Goal: Task Accomplishment & Management: Complete application form

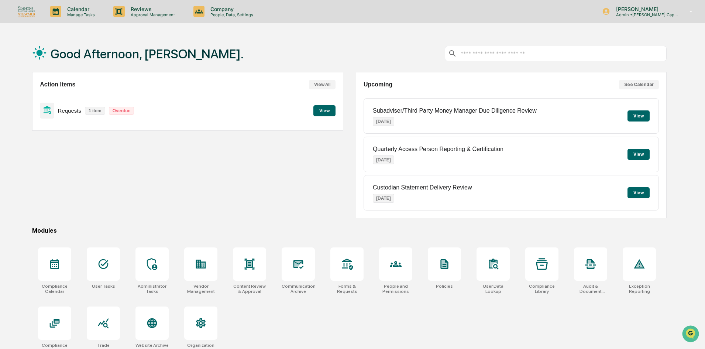
click at [326, 116] on button "View" at bounding box center [324, 110] width 22 height 11
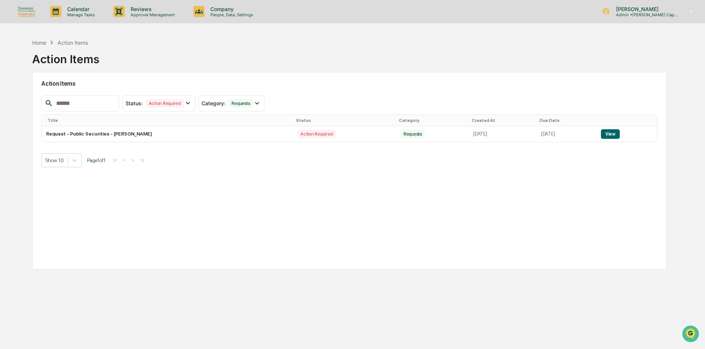
click at [618, 137] on button "View" at bounding box center [610, 134] width 19 height 10
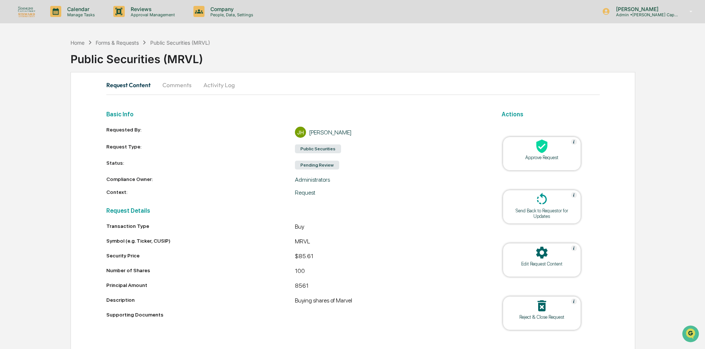
scroll to position [16, 0]
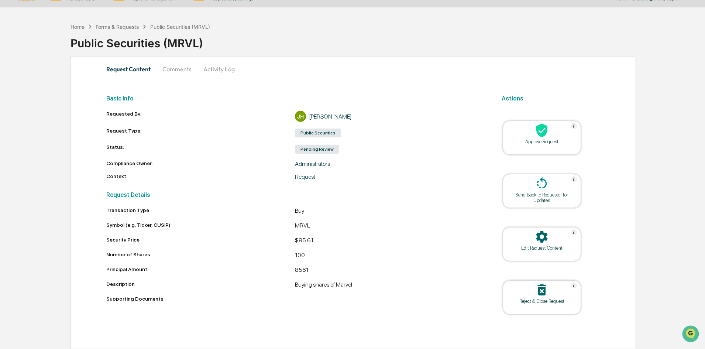
click at [564, 140] on div "Approve Request" at bounding box center [542, 142] width 66 height 6
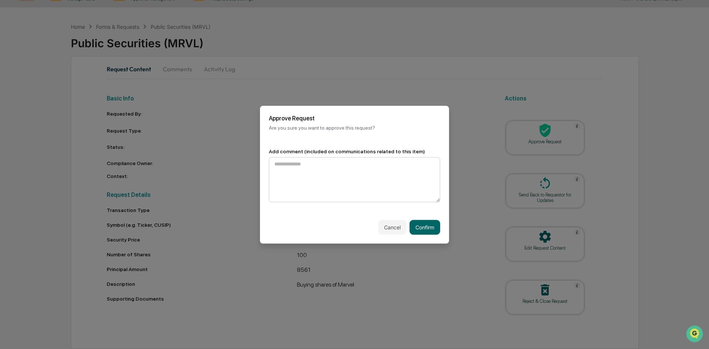
click at [349, 160] on textarea at bounding box center [354, 179] width 171 height 45
type textarea "**********"
click at [410, 221] on button "Confirm" at bounding box center [424, 227] width 31 height 15
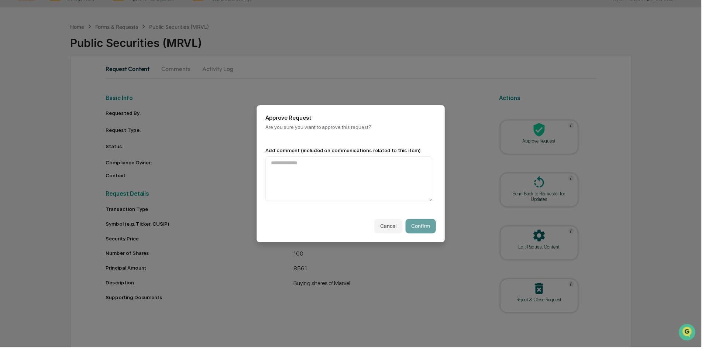
scroll to position [0, 0]
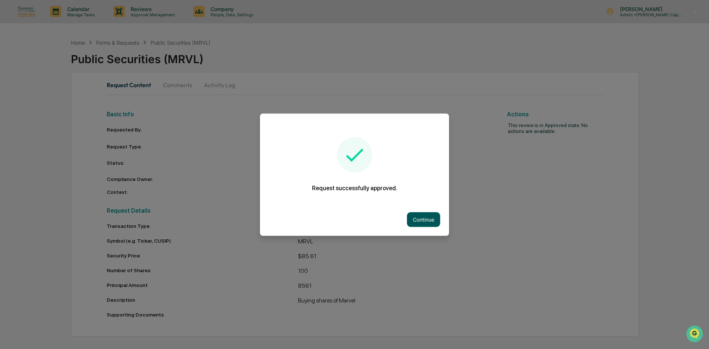
click at [412, 217] on button "Continue" at bounding box center [423, 219] width 33 height 15
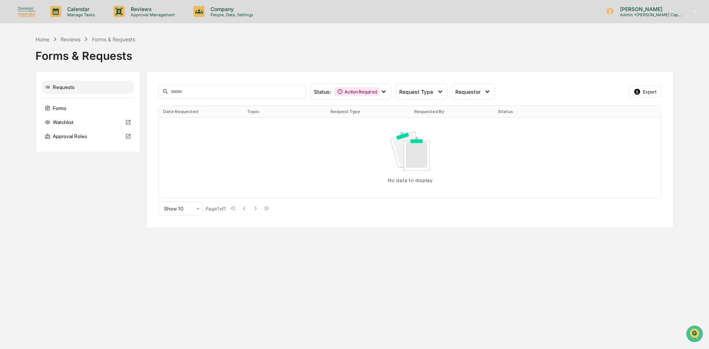
click at [35, 10] on img at bounding box center [27, 11] width 18 height 11
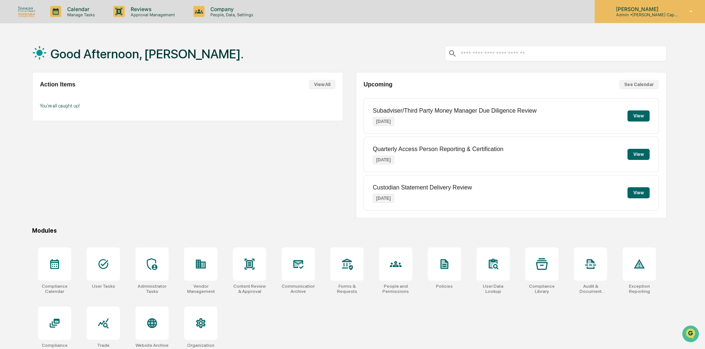
click at [646, 7] on p "[PERSON_NAME]" at bounding box center [644, 9] width 69 height 6
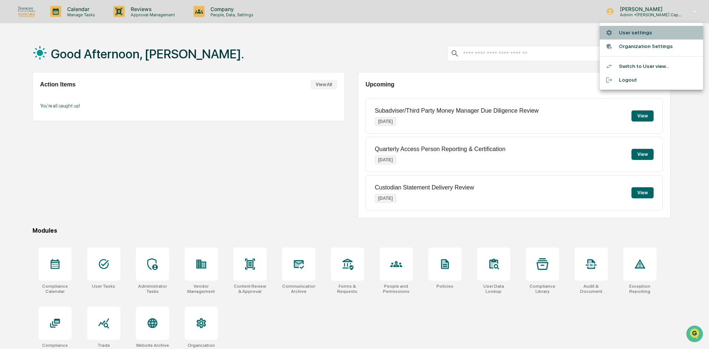
click at [628, 33] on li "User settings" at bounding box center [650, 33] width 103 height 14
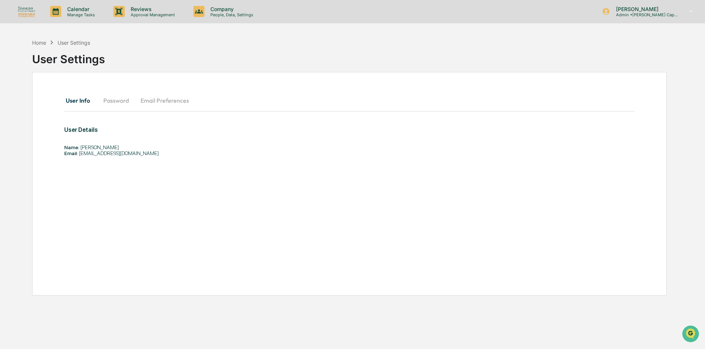
click at [124, 98] on button "Password" at bounding box center [115, 101] width 37 height 18
click at [137, 98] on button "Email Preferences" at bounding box center [165, 101] width 60 height 18
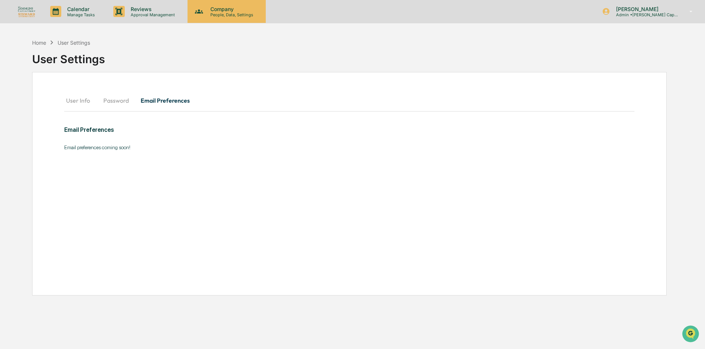
click at [220, 6] on p "Company" at bounding box center [231, 9] width 52 height 6
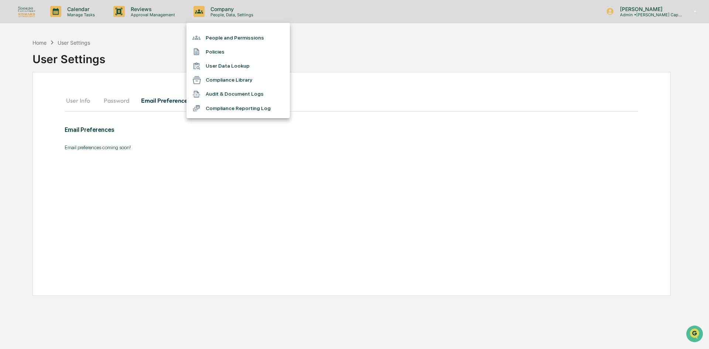
click at [220, 37] on li "People and Permissions" at bounding box center [237, 38] width 103 height 14
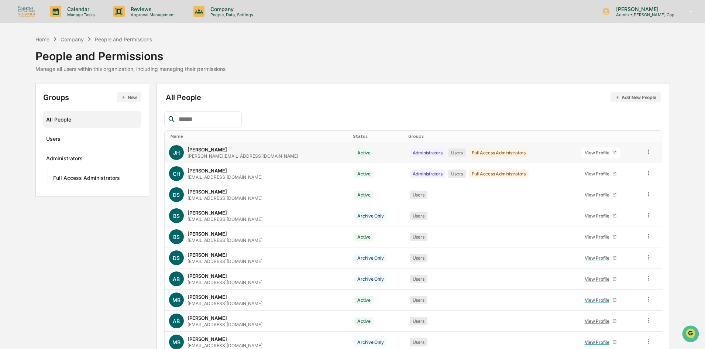
click at [597, 153] on div "View Profile" at bounding box center [599, 153] width 28 height 6
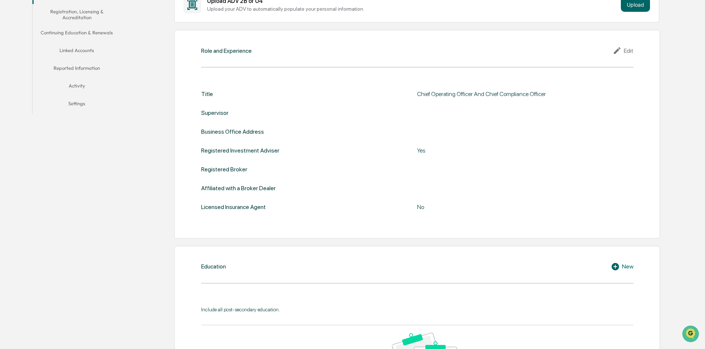
scroll to position [148, 0]
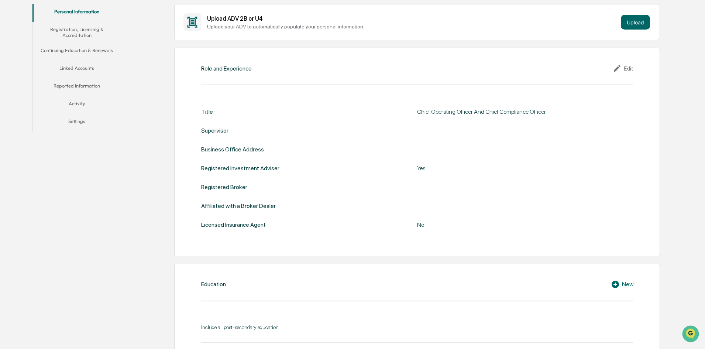
click at [90, 62] on button "Linked Accounts" at bounding box center [76, 70] width 89 height 18
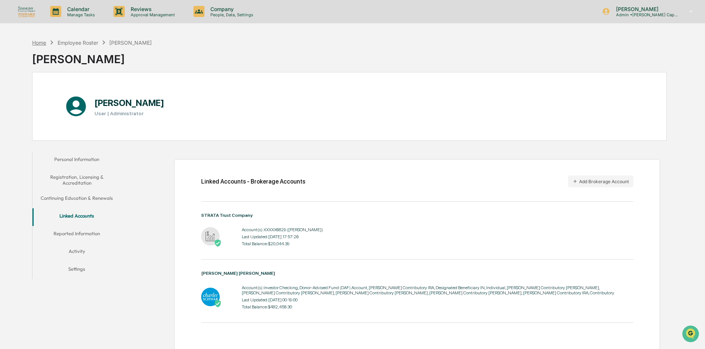
click at [44, 43] on div "Home" at bounding box center [39, 42] width 14 height 6
